Goal: Navigation & Orientation: Find specific page/section

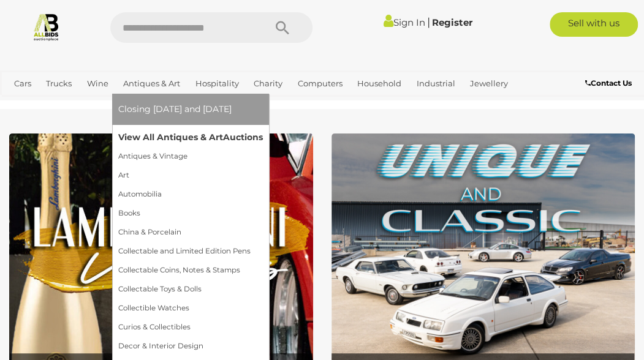
click at [145, 138] on link "View All Antiques & Art Auctions" at bounding box center [190, 137] width 145 height 19
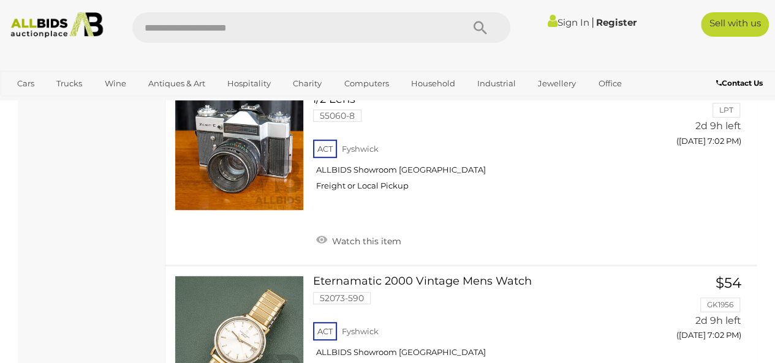
scroll to position [9609, 0]
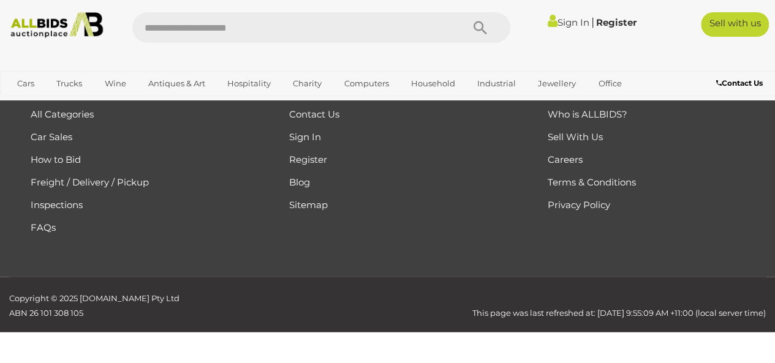
scroll to position [273, 0]
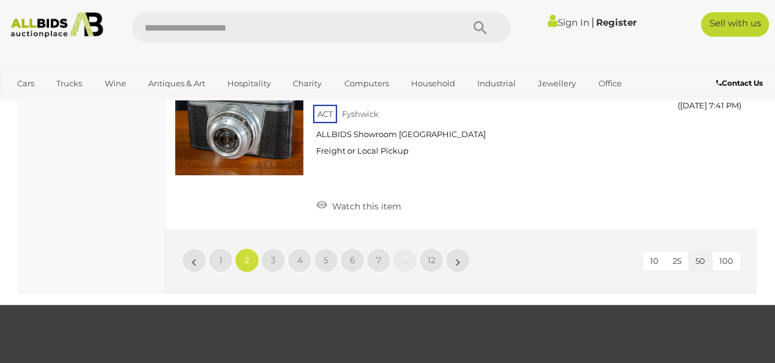
scroll to position [9691, 0]
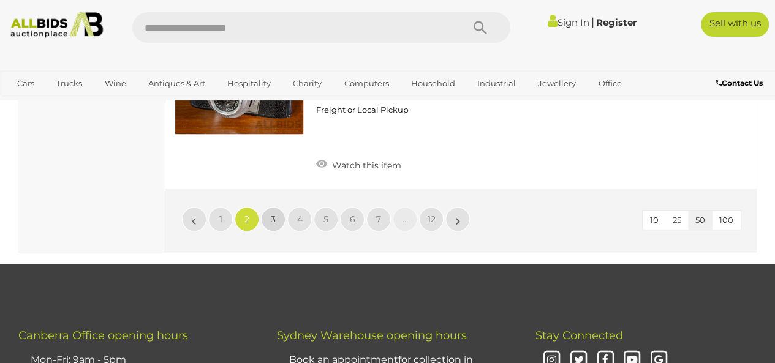
click at [272, 214] on span "3" at bounding box center [273, 219] width 5 height 11
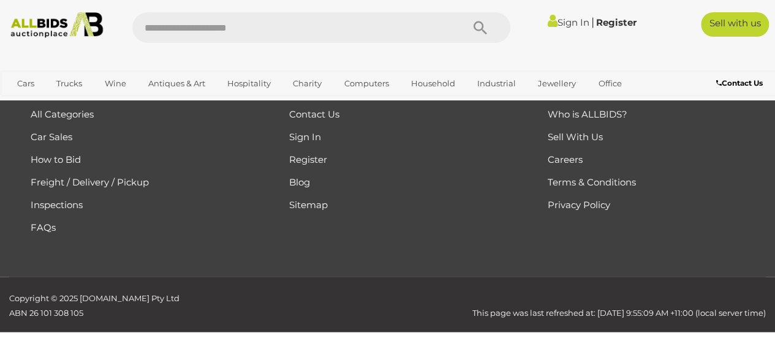
scroll to position [273, 0]
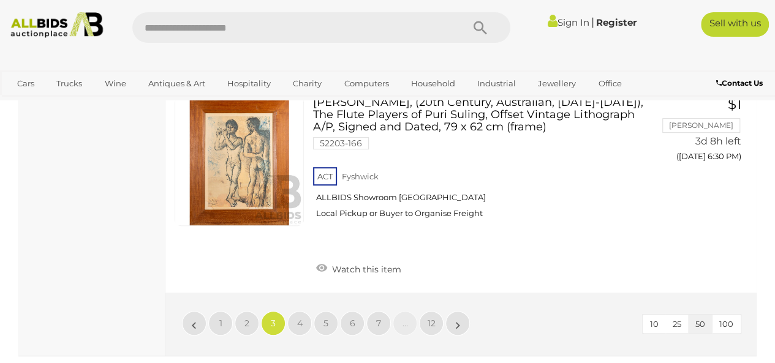
scroll to position [9547, 0]
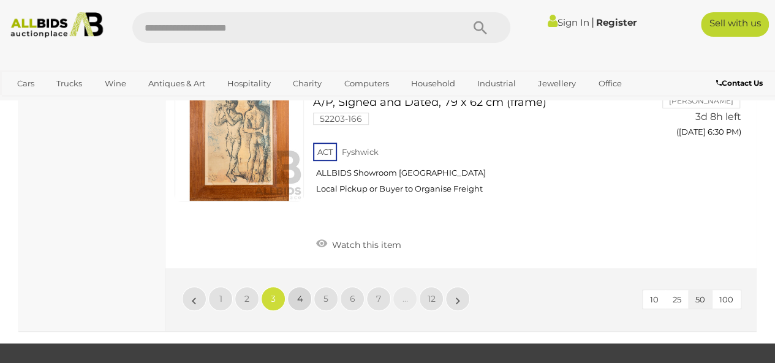
click at [300, 294] on span "4" at bounding box center [300, 299] width 6 height 11
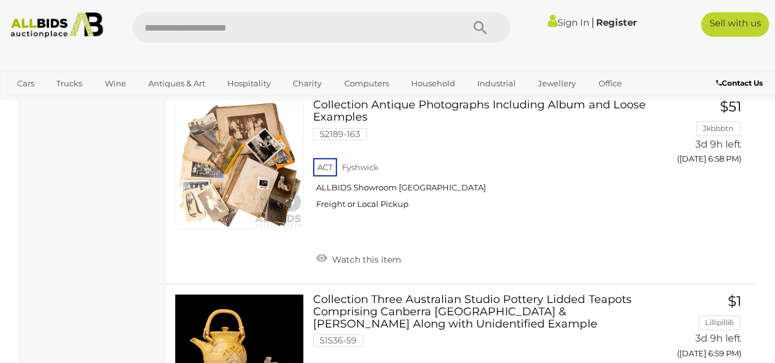
scroll to position [9880, 0]
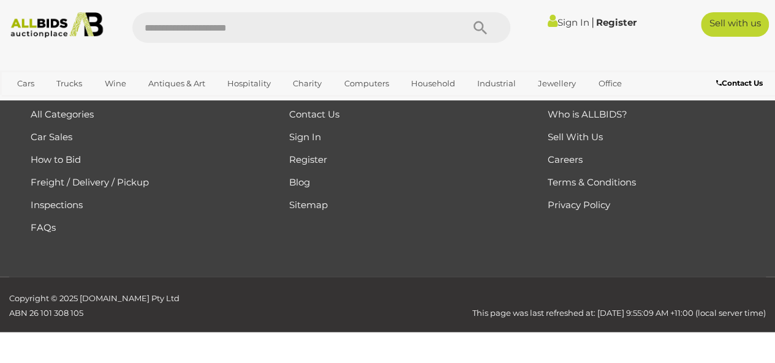
scroll to position [273, 0]
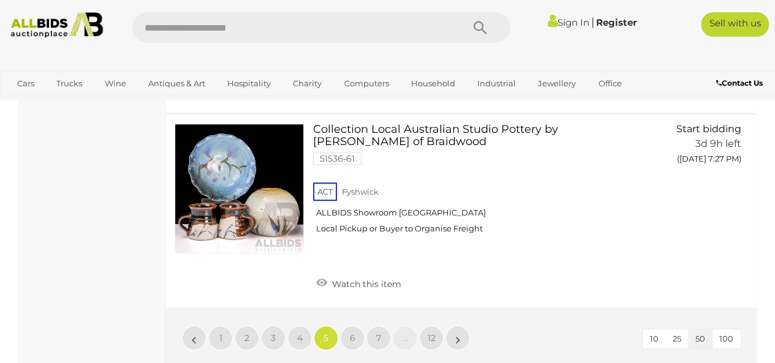
scroll to position [9774, 0]
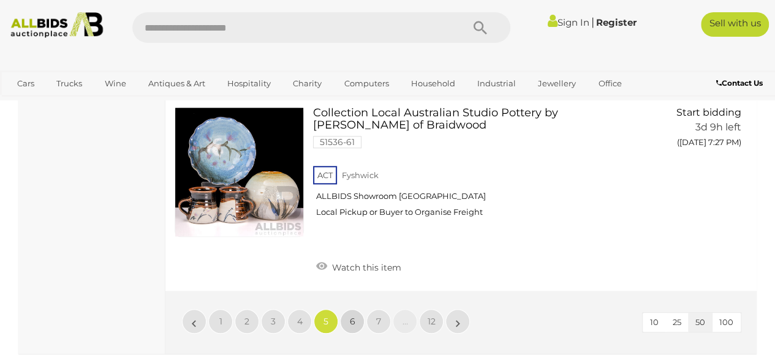
click at [355, 310] on link "6" at bounding box center [352, 322] width 25 height 25
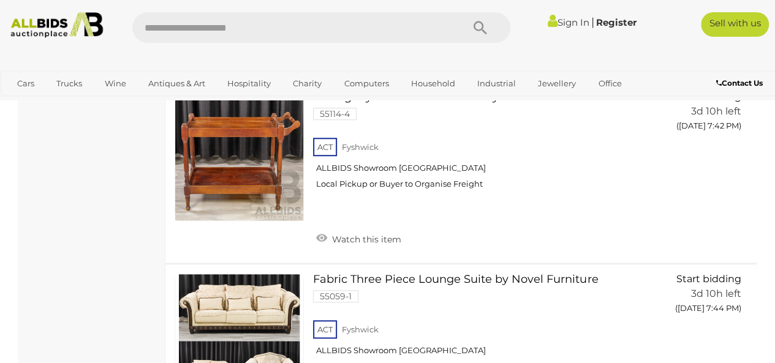
scroll to position [2726, 0]
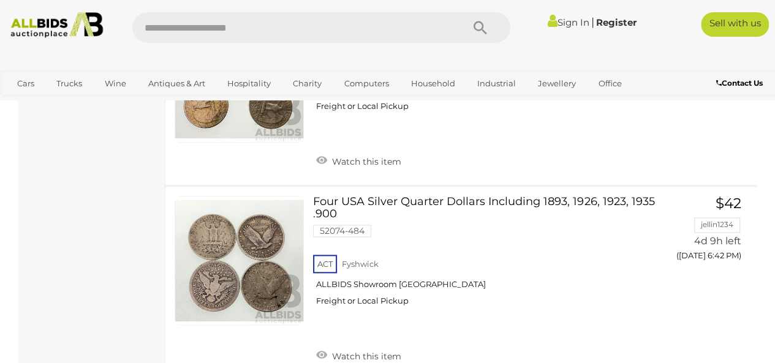
scroll to position [9998, 0]
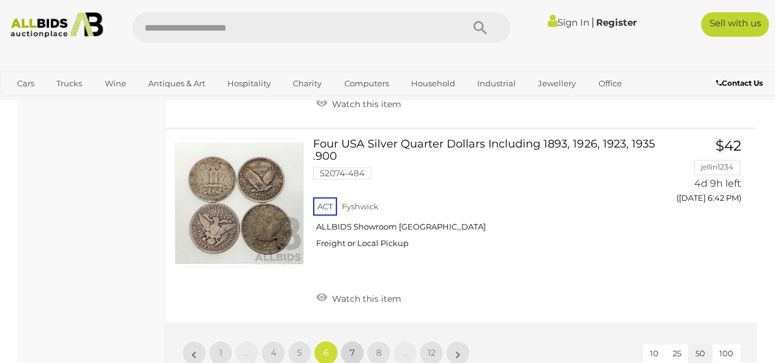
click at [354, 348] on span "7" at bounding box center [352, 353] width 5 height 11
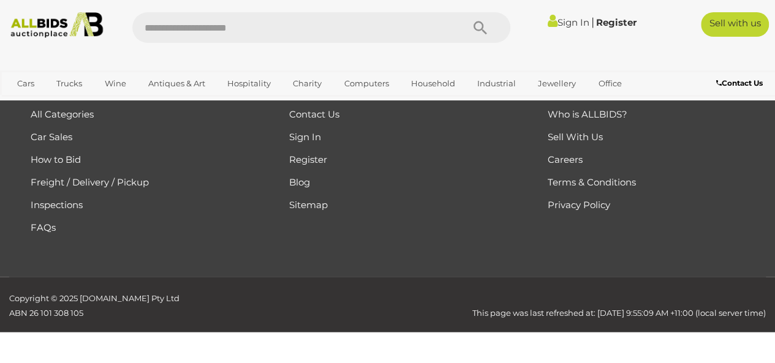
scroll to position [273, 0]
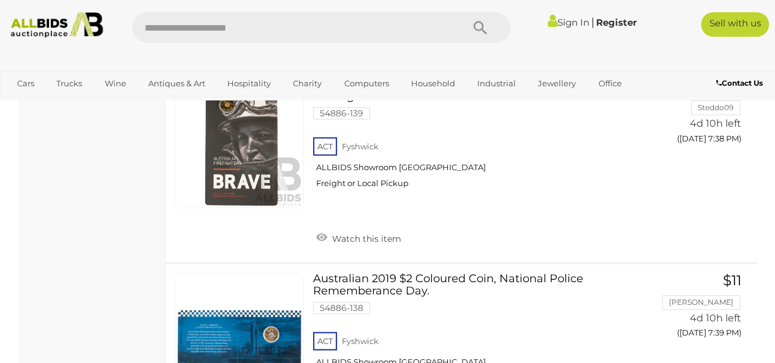
scroll to position [9936, 0]
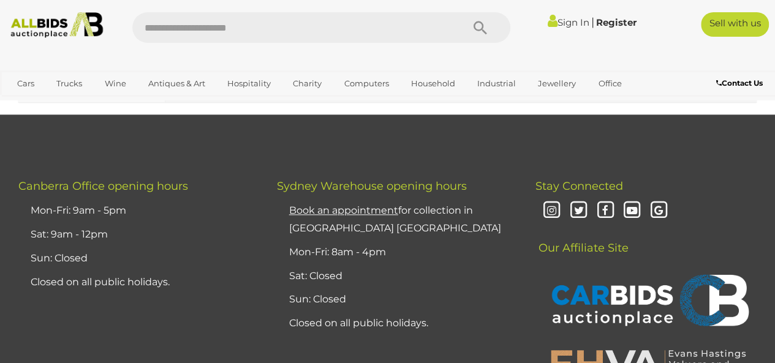
scroll to position [9599, 0]
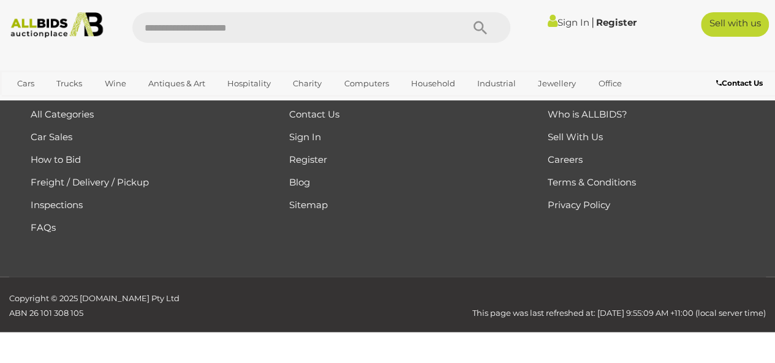
scroll to position [273, 0]
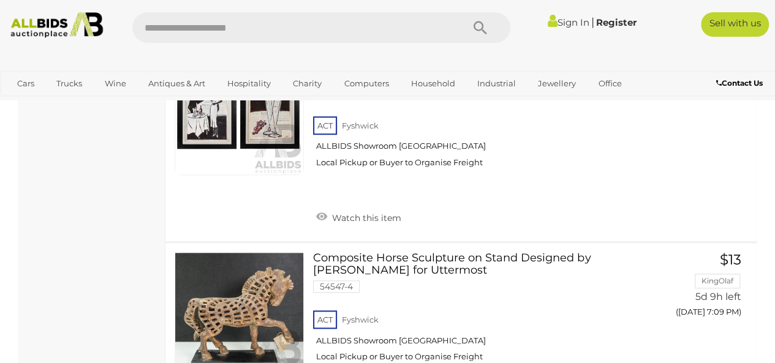
scroll to position [10044, 0]
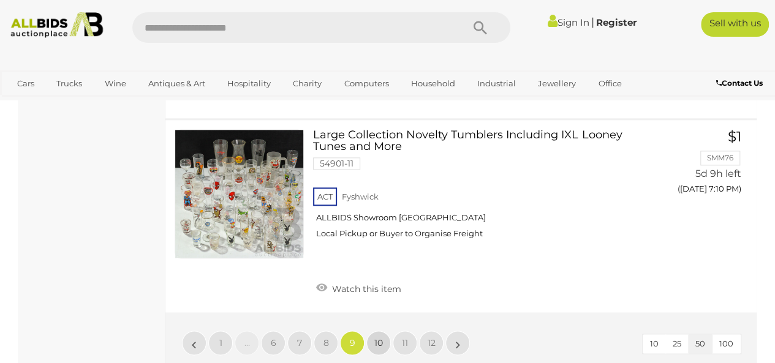
click at [378, 338] on span "10" at bounding box center [379, 343] width 9 height 11
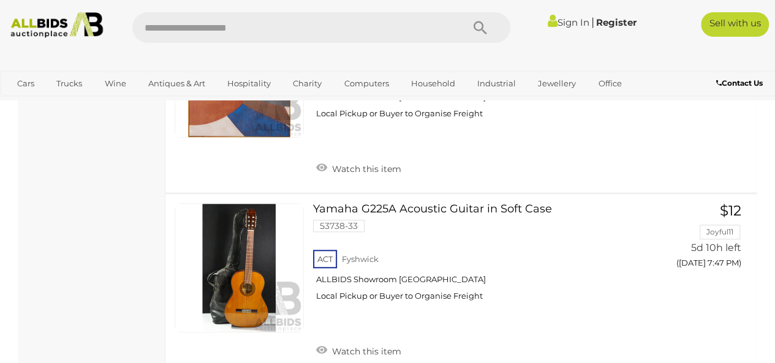
scroll to position [7328, 0]
